Goal: Task Accomplishment & Management: Use online tool/utility

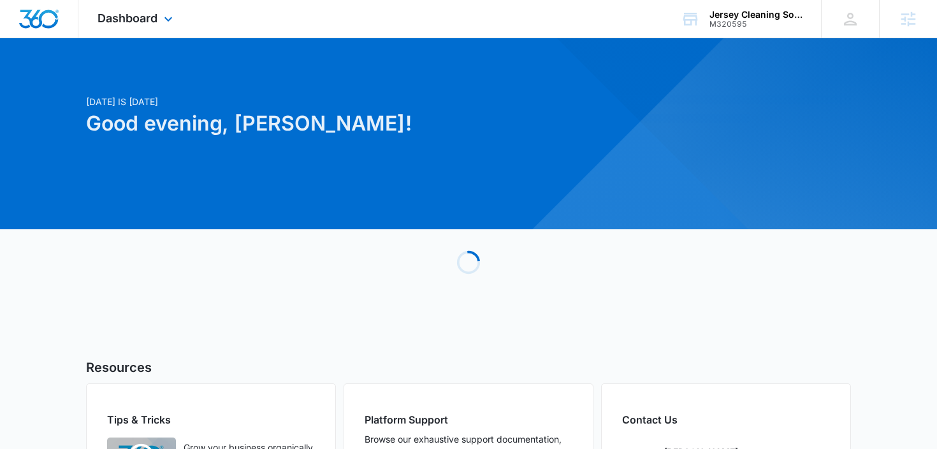
click at [144, 31] on div "Dashboard Apps Reputation Websites Forms CRM Email Social Shop Payments POS Con…" at bounding box center [136, 19] width 117 height 38
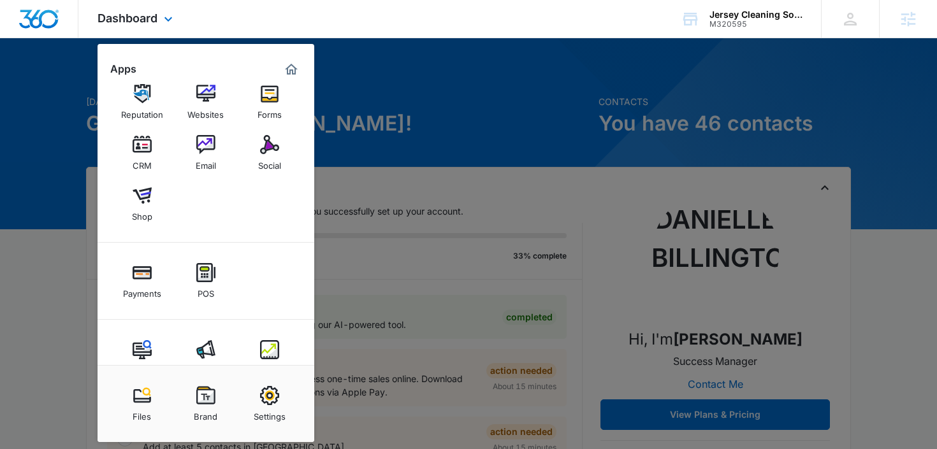
scroll to position [33, 0]
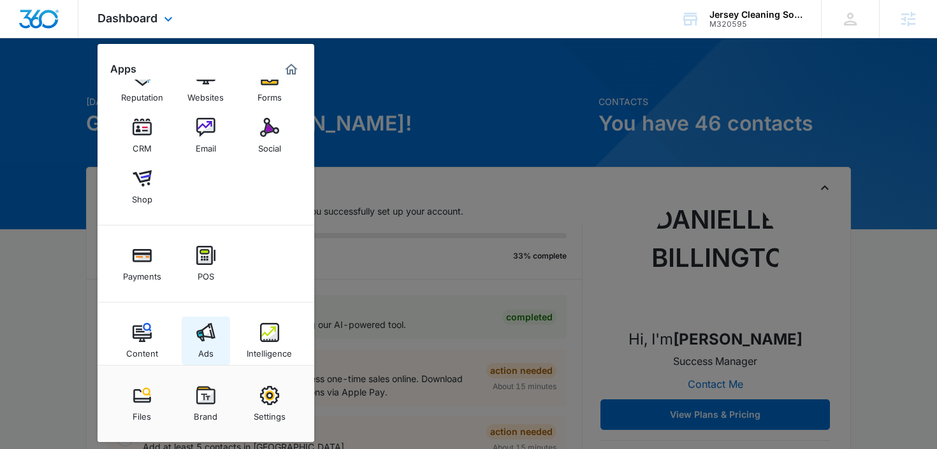
click at [206, 336] on img at bounding box center [205, 332] width 19 height 19
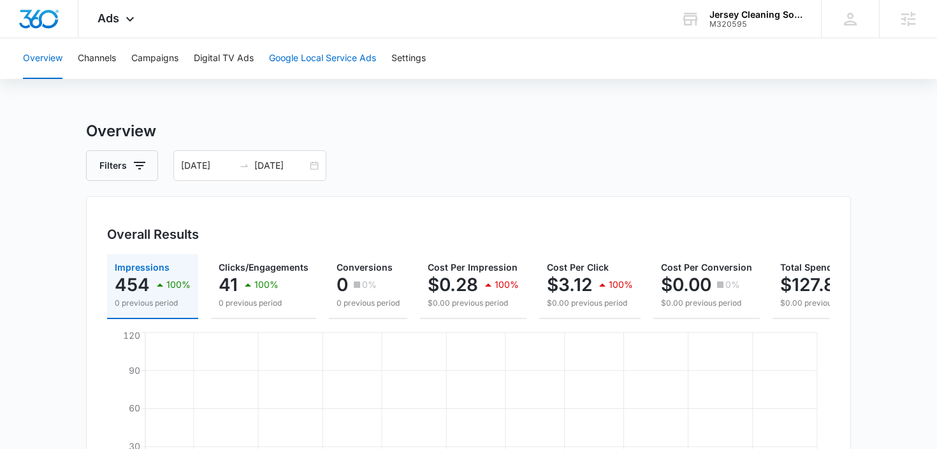
click at [312, 60] on button "Google Local Service Ads" at bounding box center [322, 58] width 107 height 41
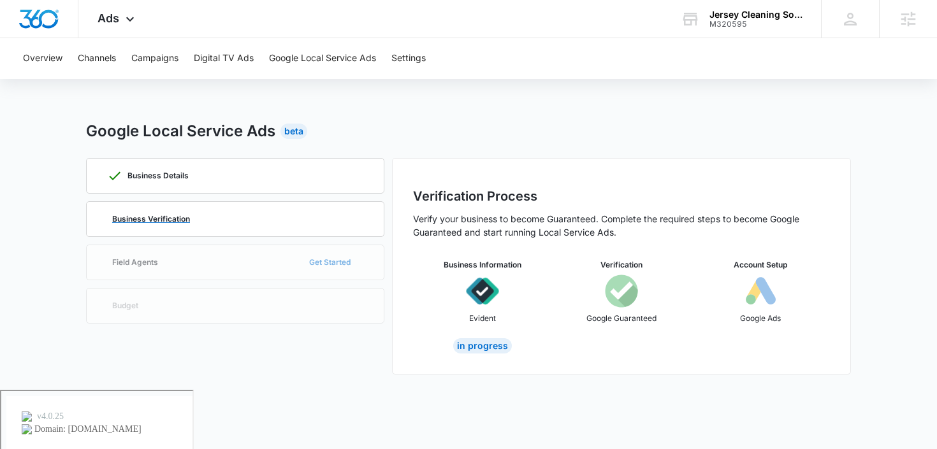
click at [164, 222] on p "Business Verification" at bounding box center [151, 219] width 78 height 8
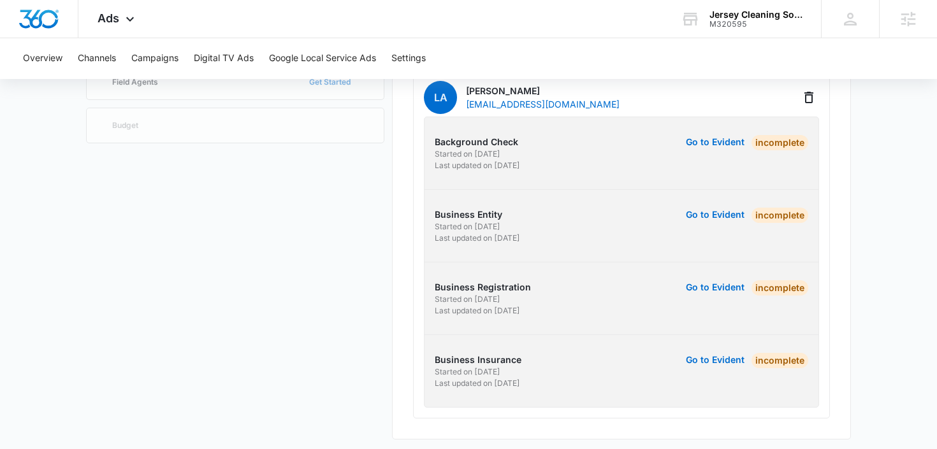
scroll to position [186, 0]
